Goal: Find specific page/section: Find specific page/section

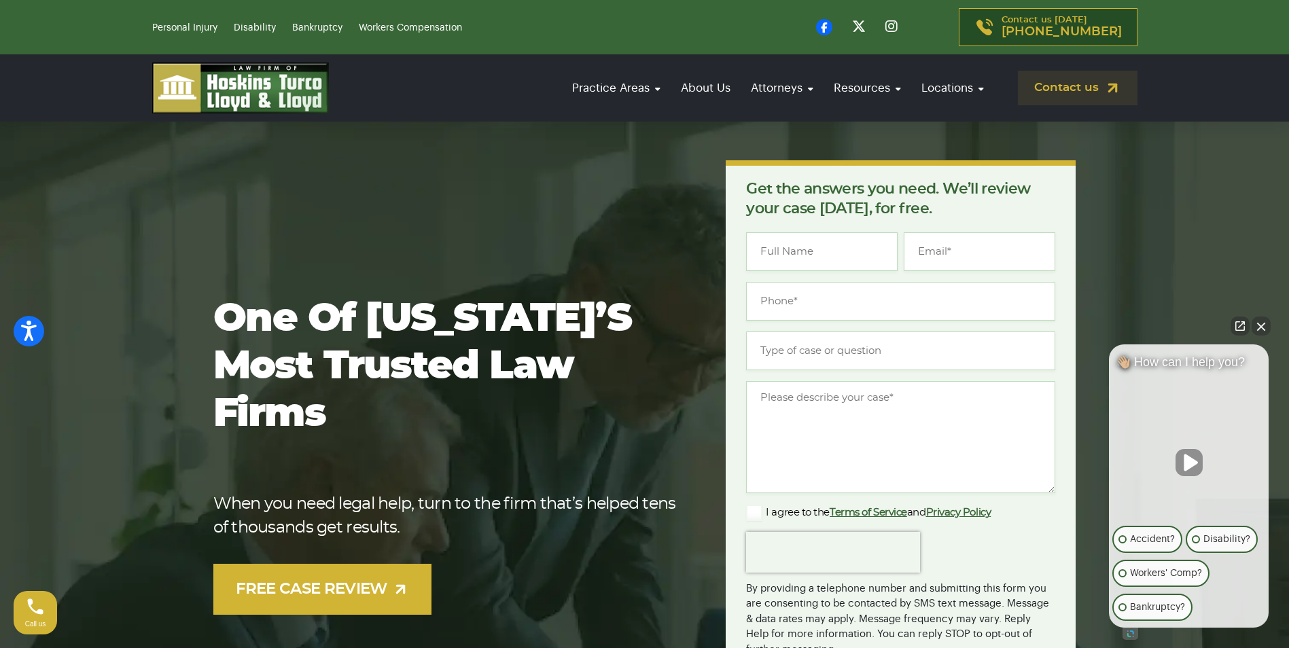
click at [1260, 323] on button "Close Intaker Chat Widget" at bounding box center [1260, 326] width 19 height 19
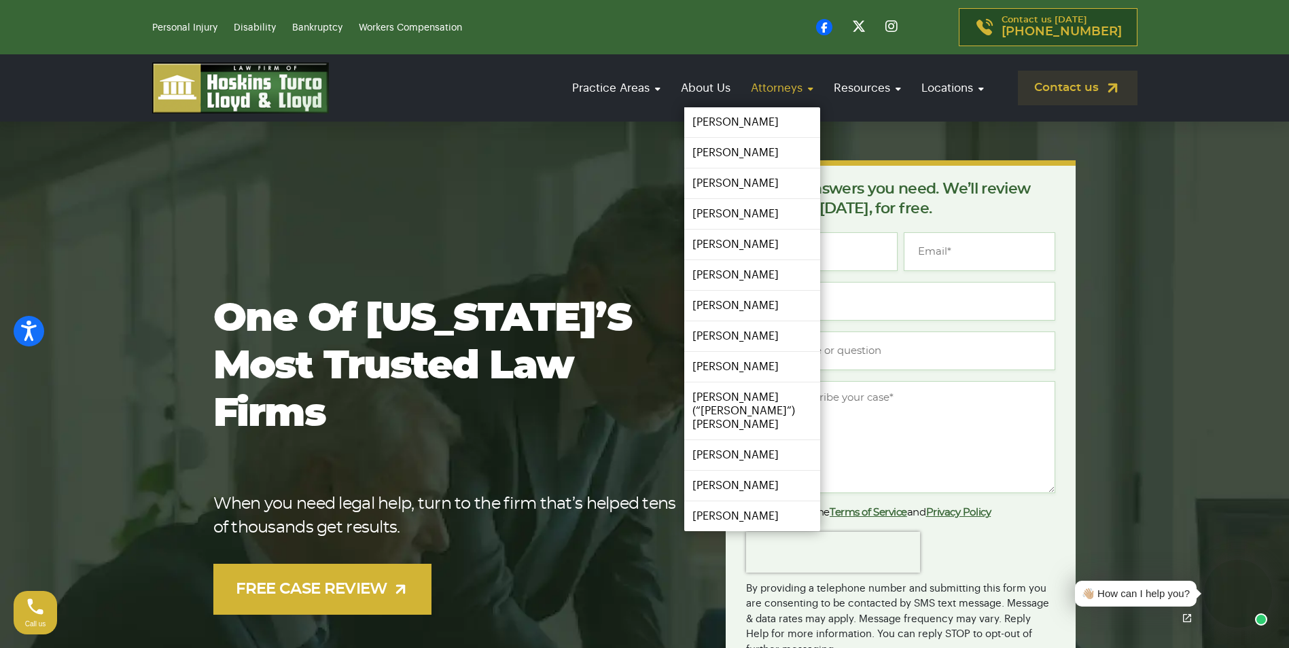
click at [777, 86] on link "Attorneys" at bounding box center [782, 88] width 76 height 39
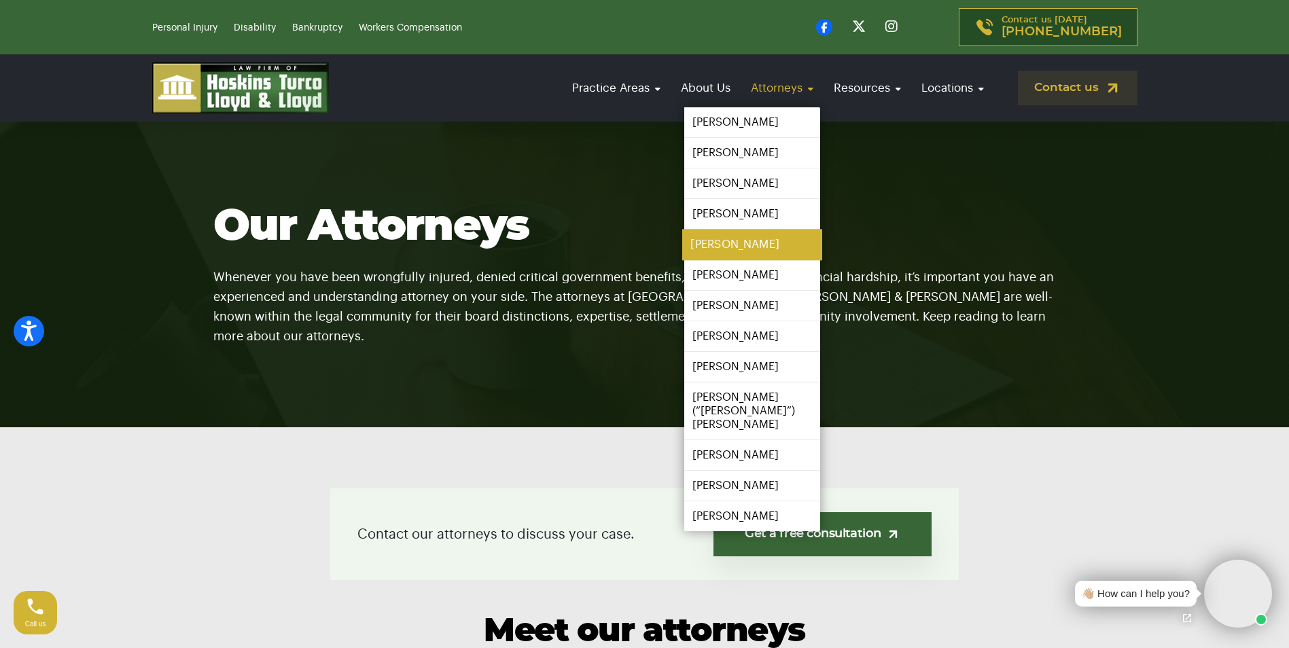
click at [753, 245] on link "[PERSON_NAME]" at bounding box center [752, 245] width 140 height 31
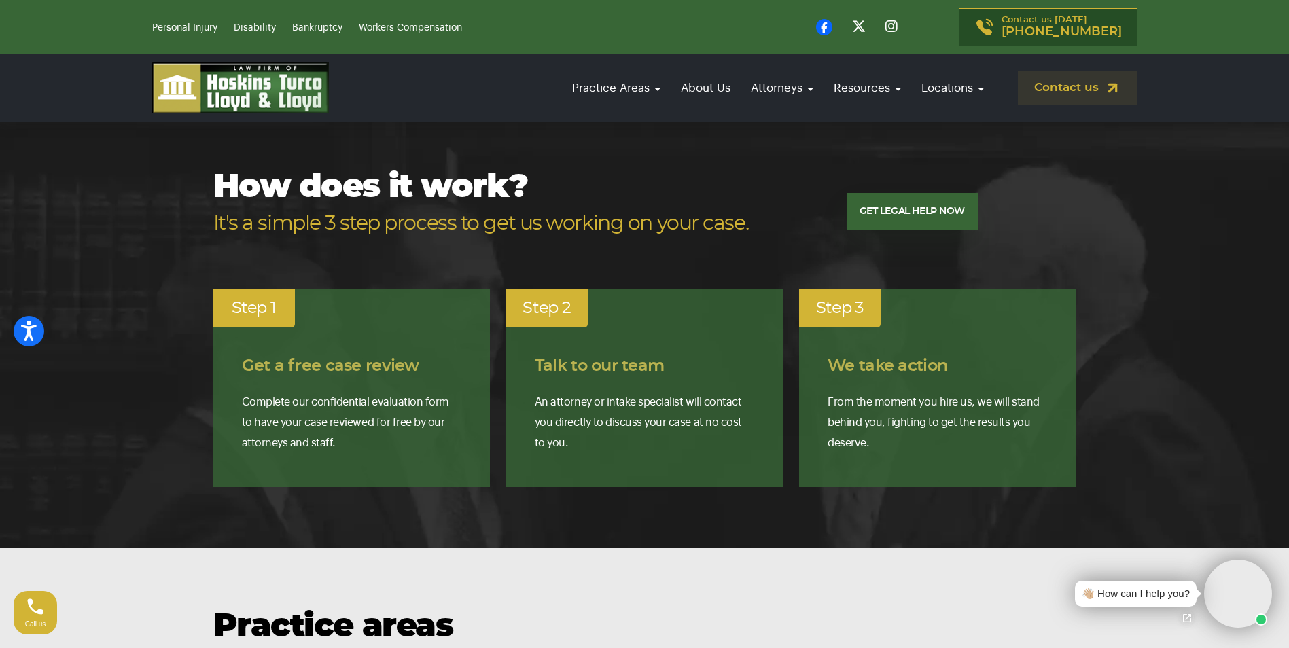
scroll to position [681, 0]
